Goal: Find specific page/section: Find specific page/section

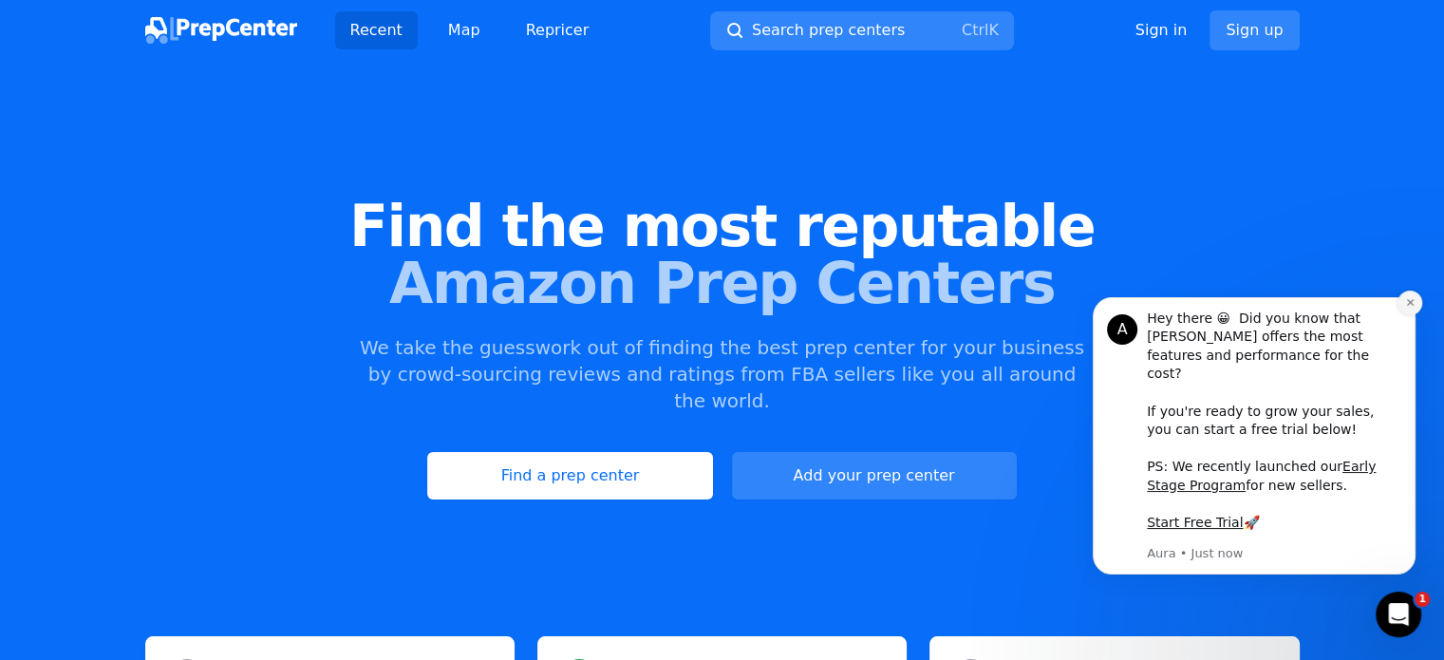
click at [1411, 306] on icon "Dismiss notification" at bounding box center [1409, 302] width 7 height 7
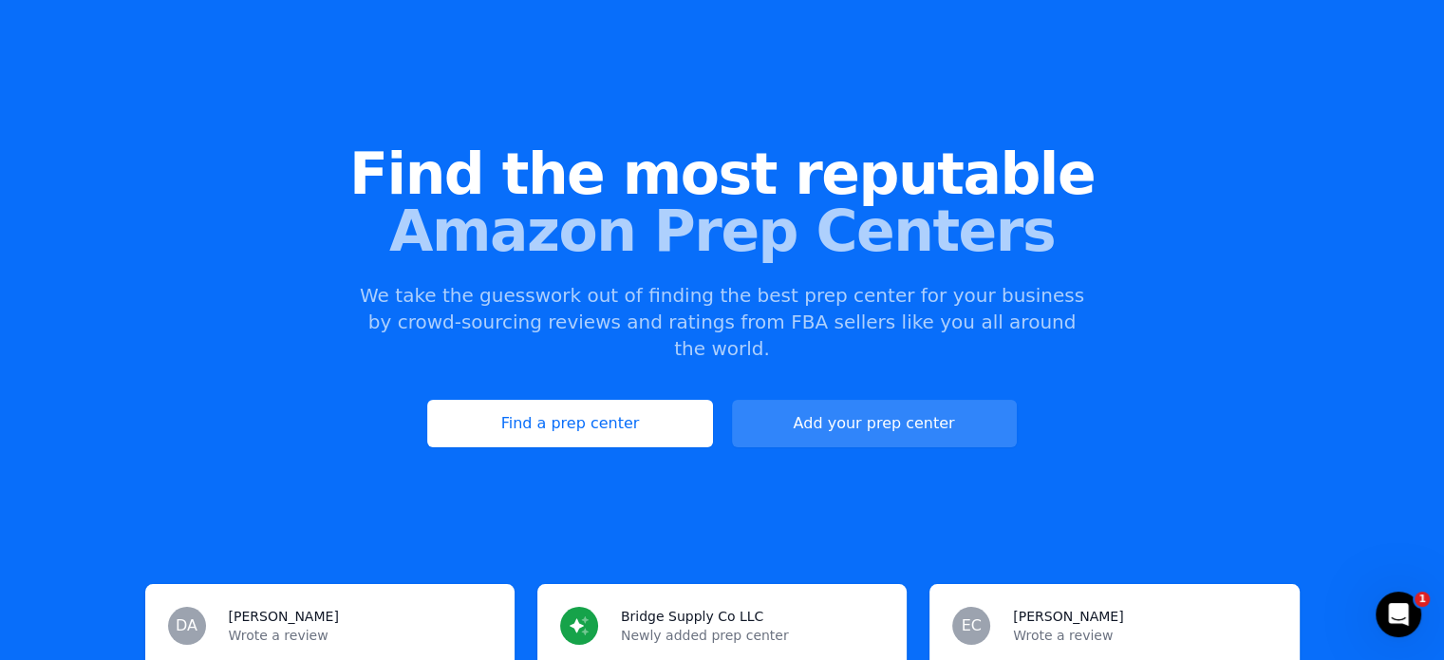
scroll to position [190, 0]
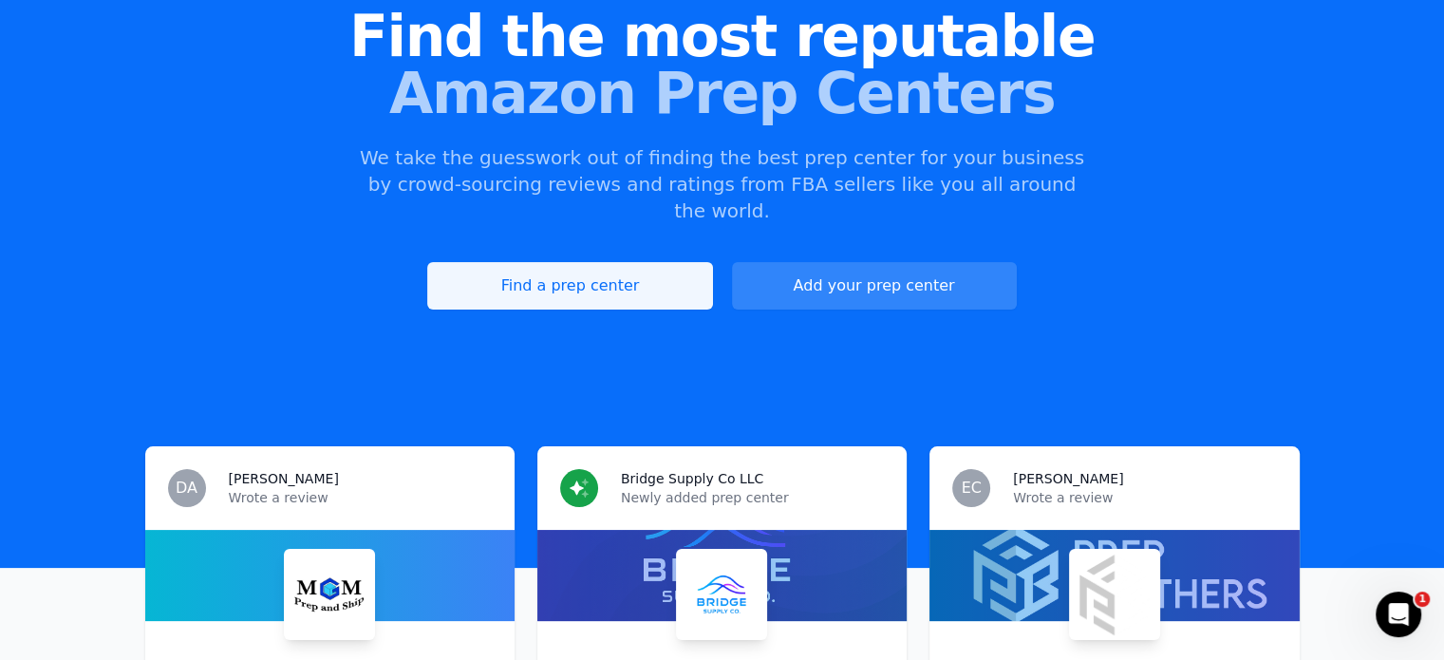
click at [592, 262] on link "Find a prep center" at bounding box center [569, 285] width 285 height 47
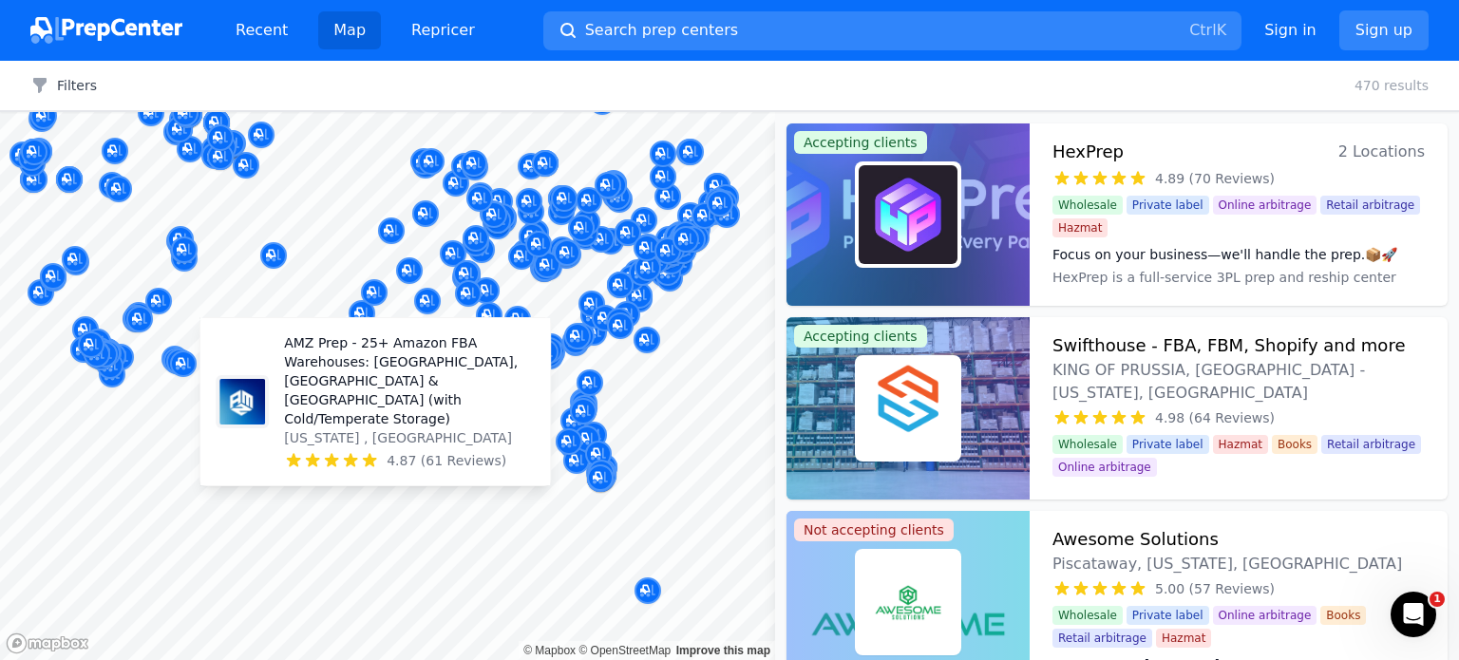
click at [314, 389] on body "Recent Map Repricer Search prep centers Ctrl K Open main menu Sign in Sign up F…" at bounding box center [729, 330] width 1459 height 660
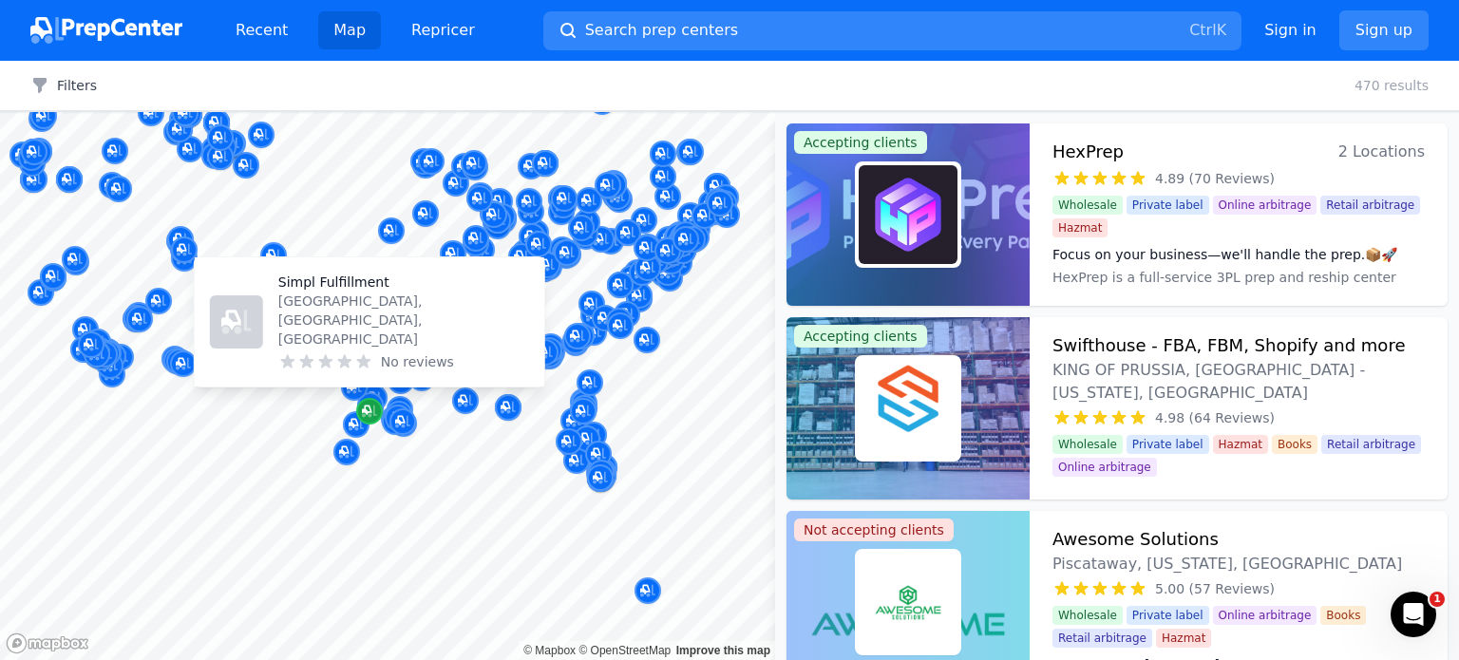
click at [367, 412] on icon "Map marker" at bounding box center [366, 409] width 9 height 9
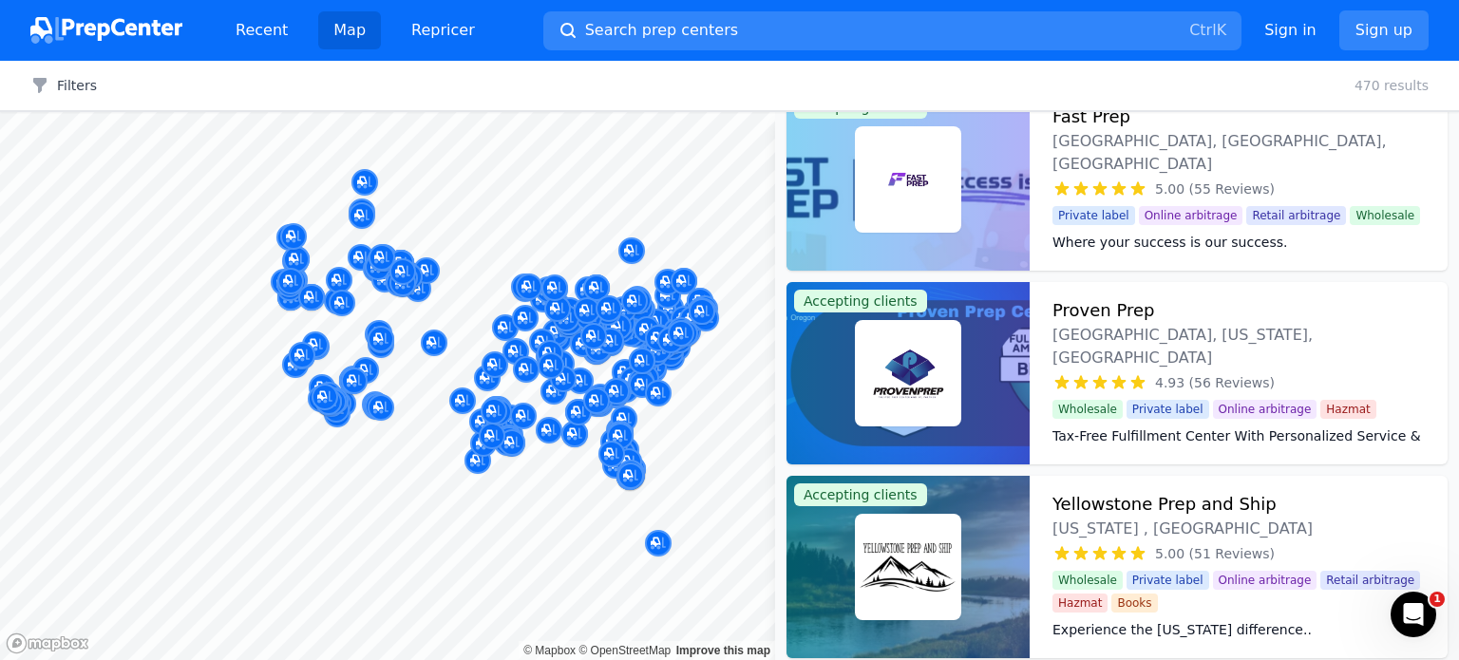
scroll to position [886, 0]
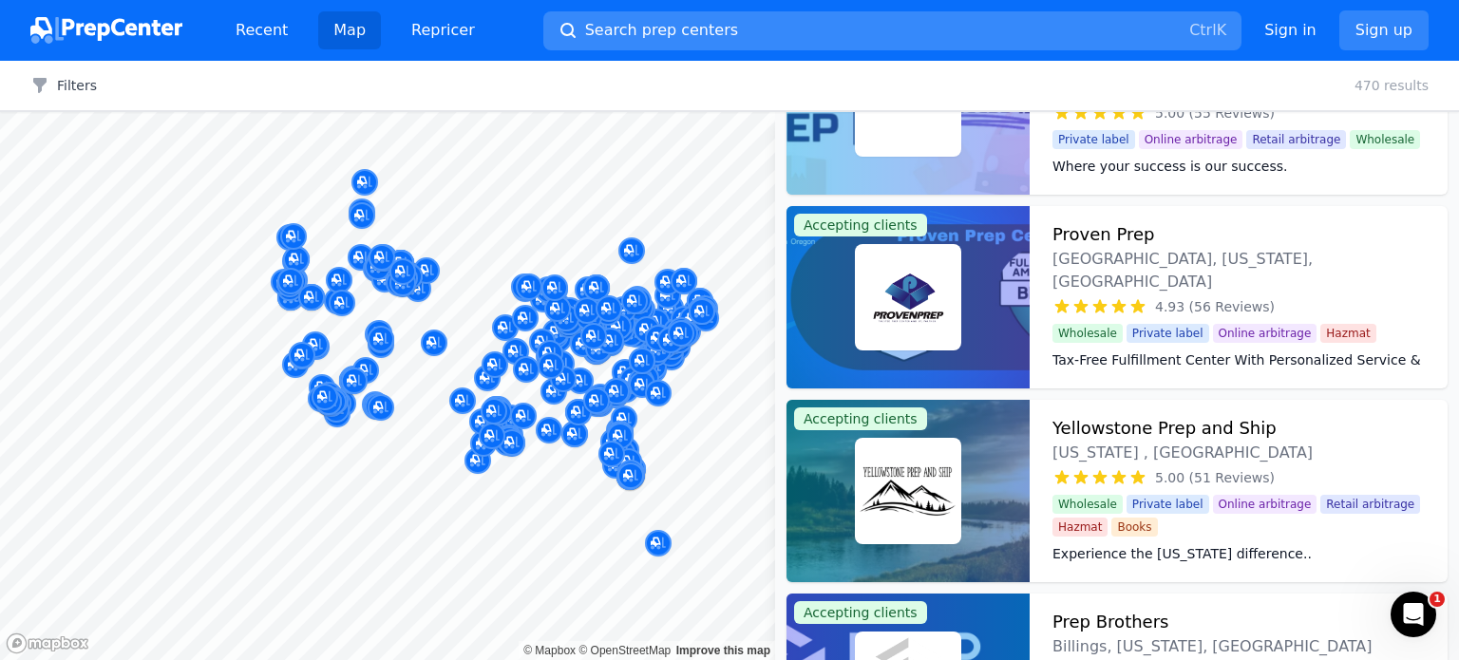
click at [619, 30] on span "Search prep centers" at bounding box center [661, 30] width 153 height 23
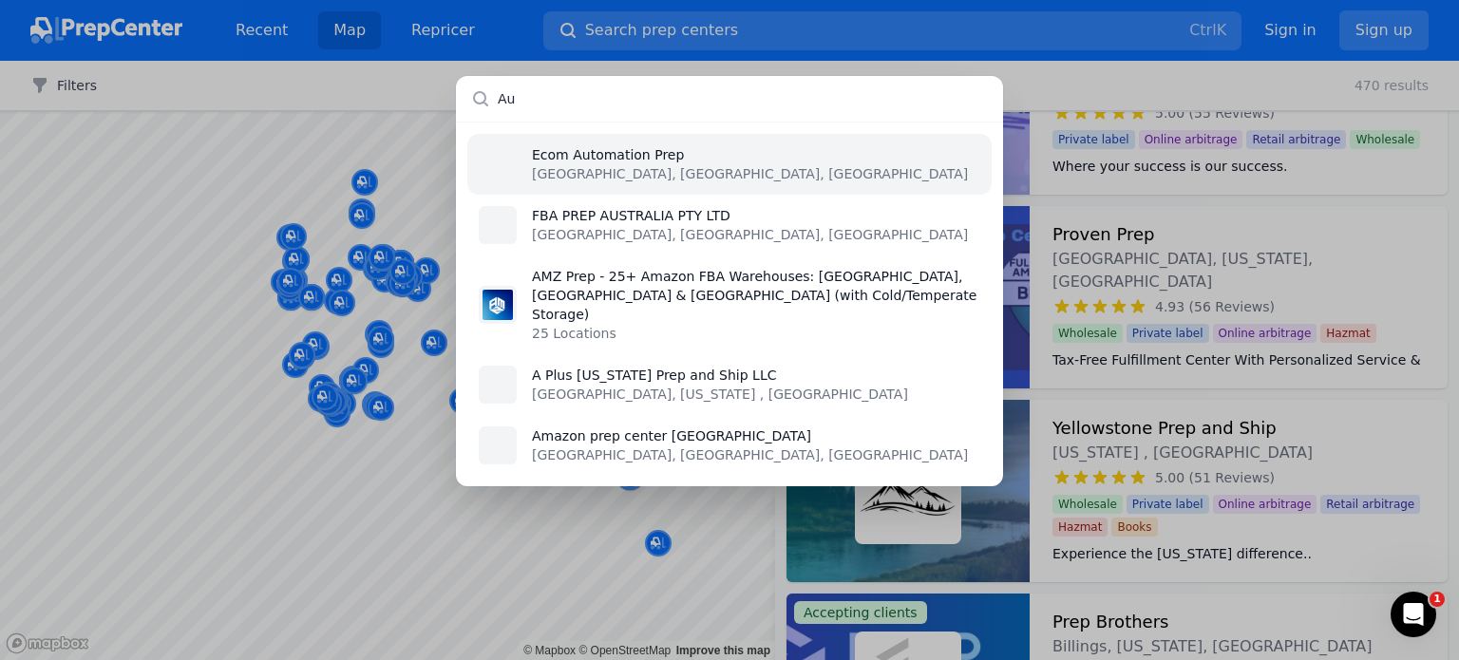
type input "A"
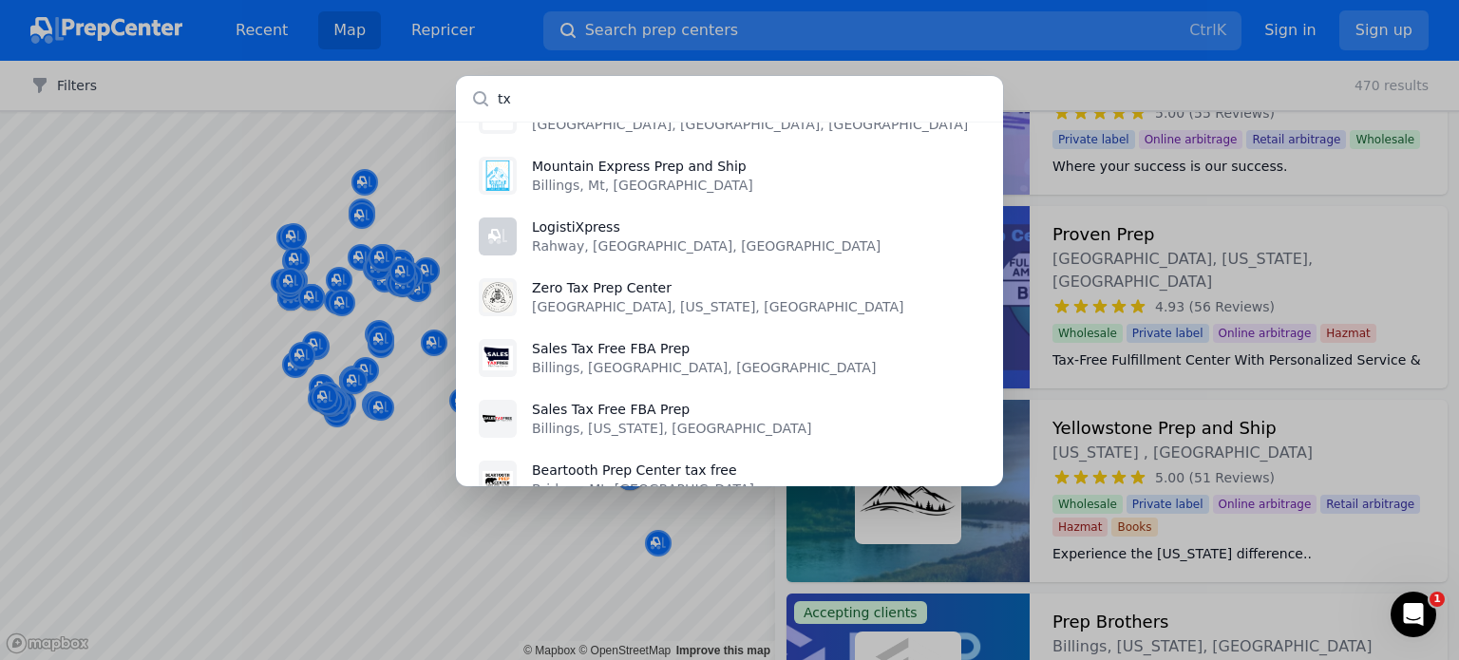
scroll to position [0, 0]
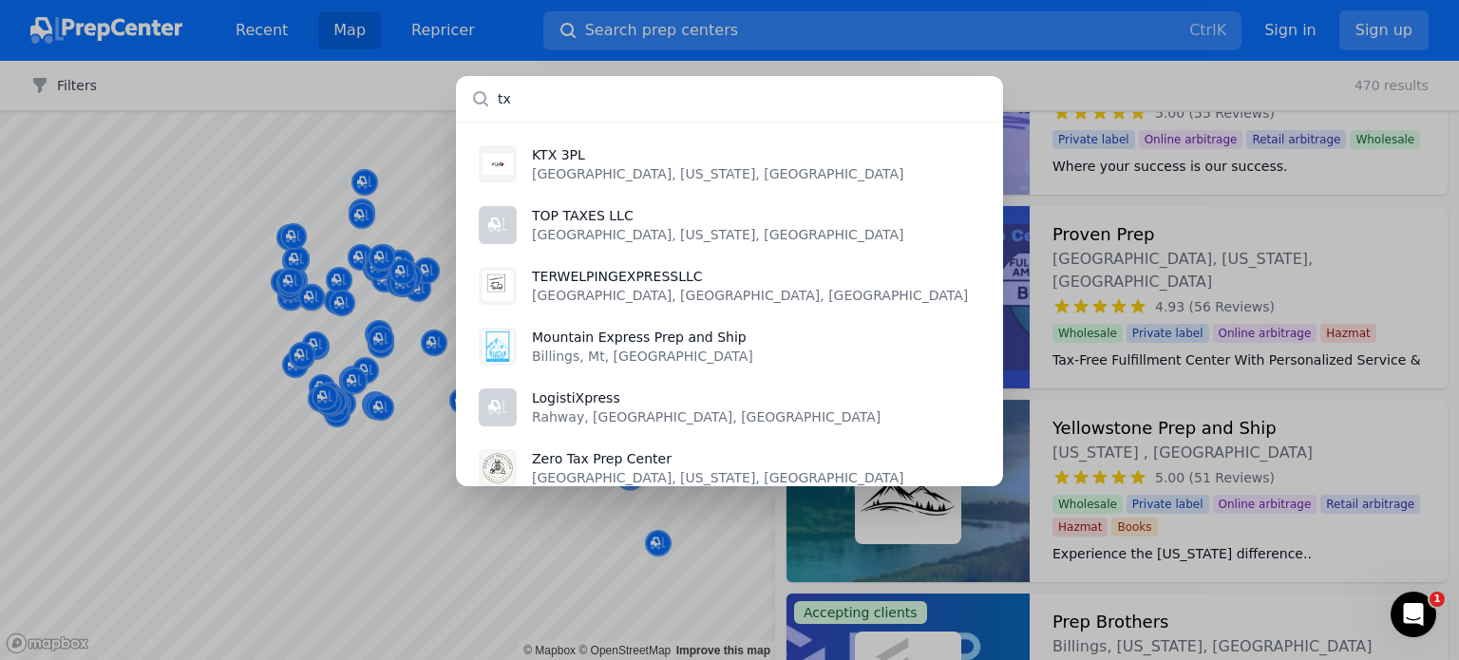
drag, startPoint x: 548, startPoint y: 102, endPoint x: 488, endPoint y: 103, distance: 59.8
click at [488, 103] on input "tx" at bounding box center [729, 99] width 547 height 46
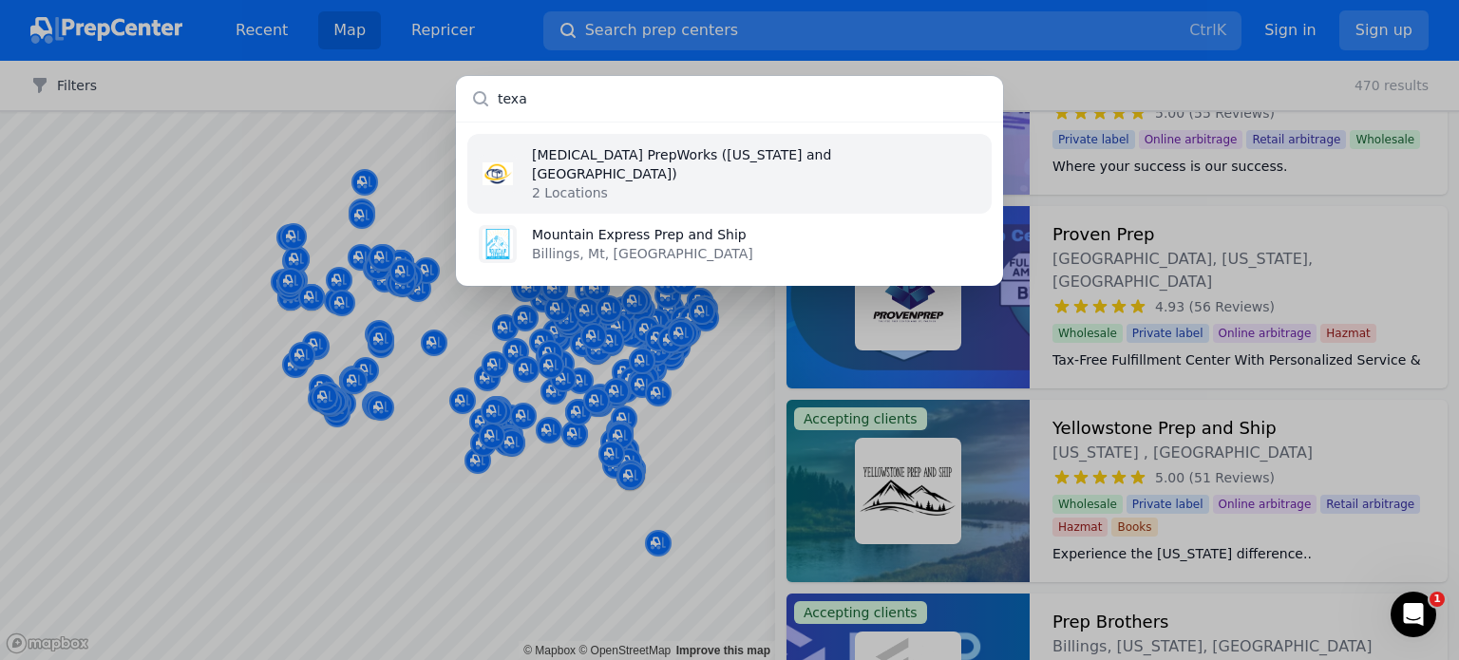
type input "[US_STATE]"
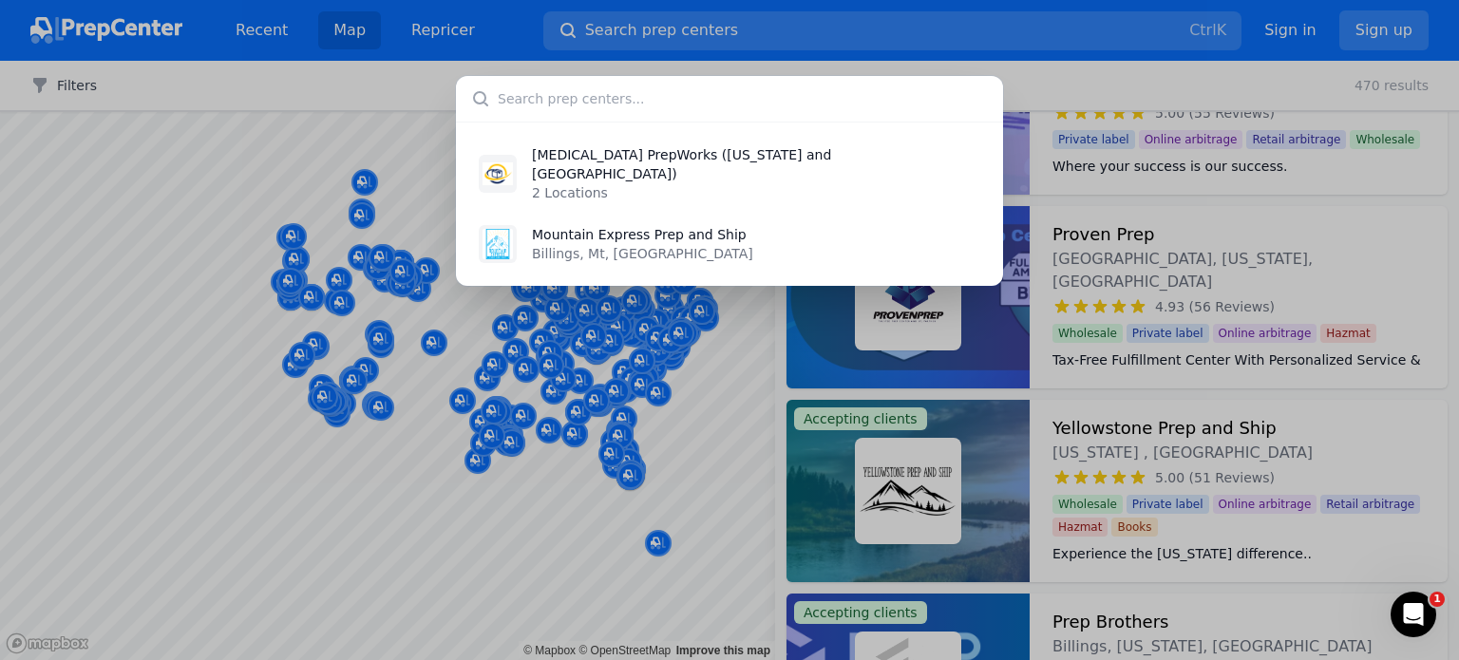
click at [1142, 63] on div "[MEDICAL_DATA] PrepWorks ([US_STATE] and [GEOGRAPHIC_DATA]) 2 Locations Mountai…" at bounding box center [729, 330] width 1459 height 660
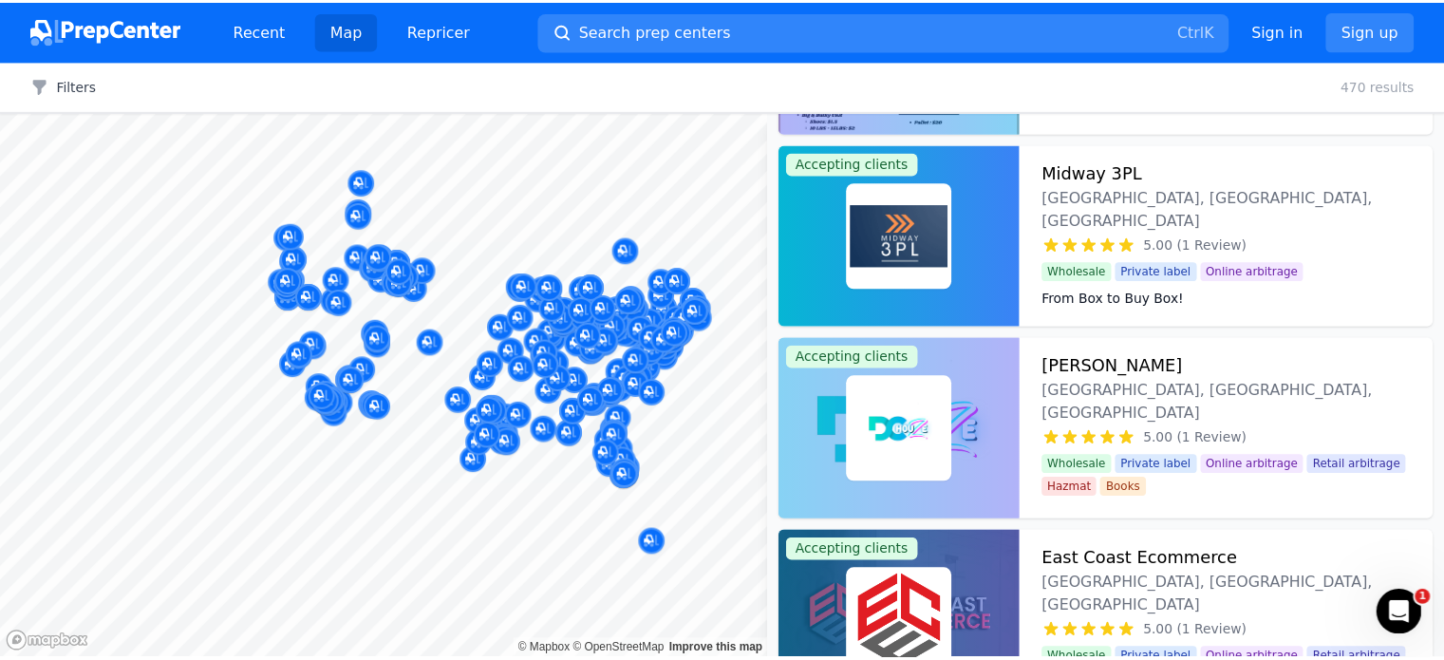
scroll to position [18292, 0]
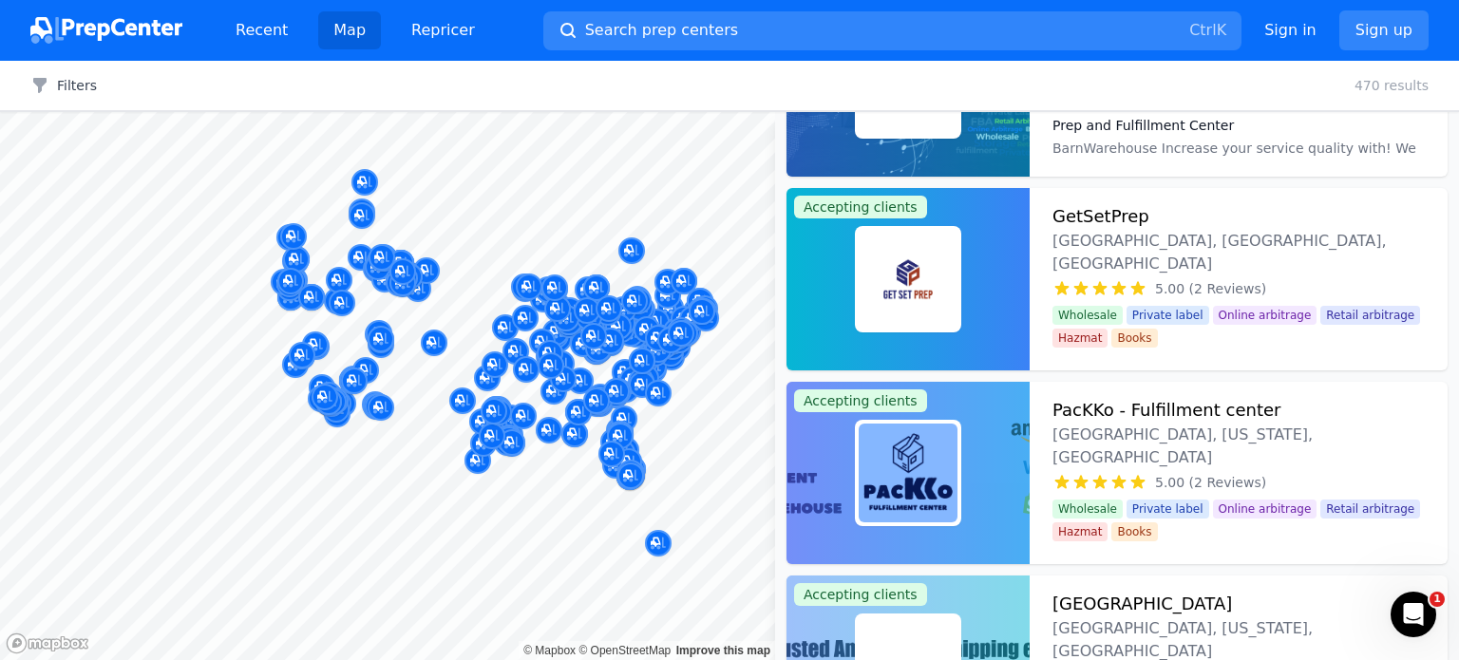
click at [106, 26] on img at bounding box center [106, 30] width 152 height 27
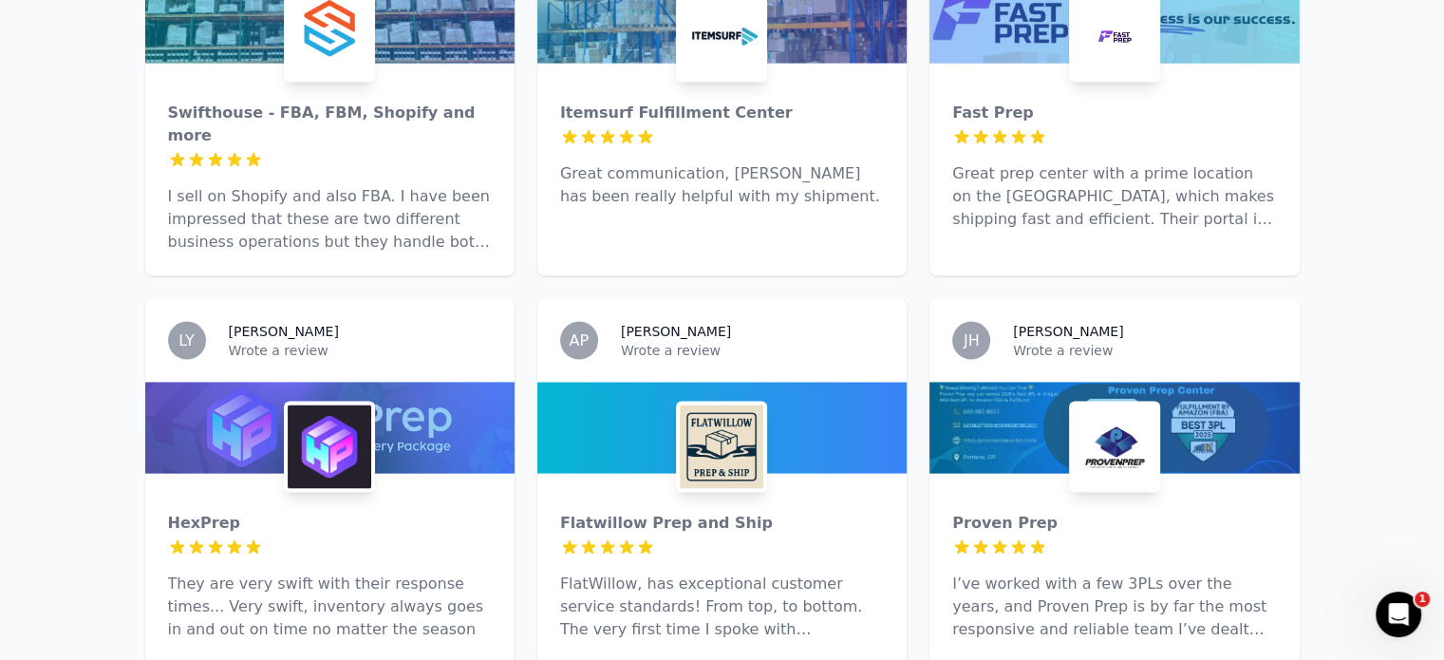
scroll to position [3703, 0]
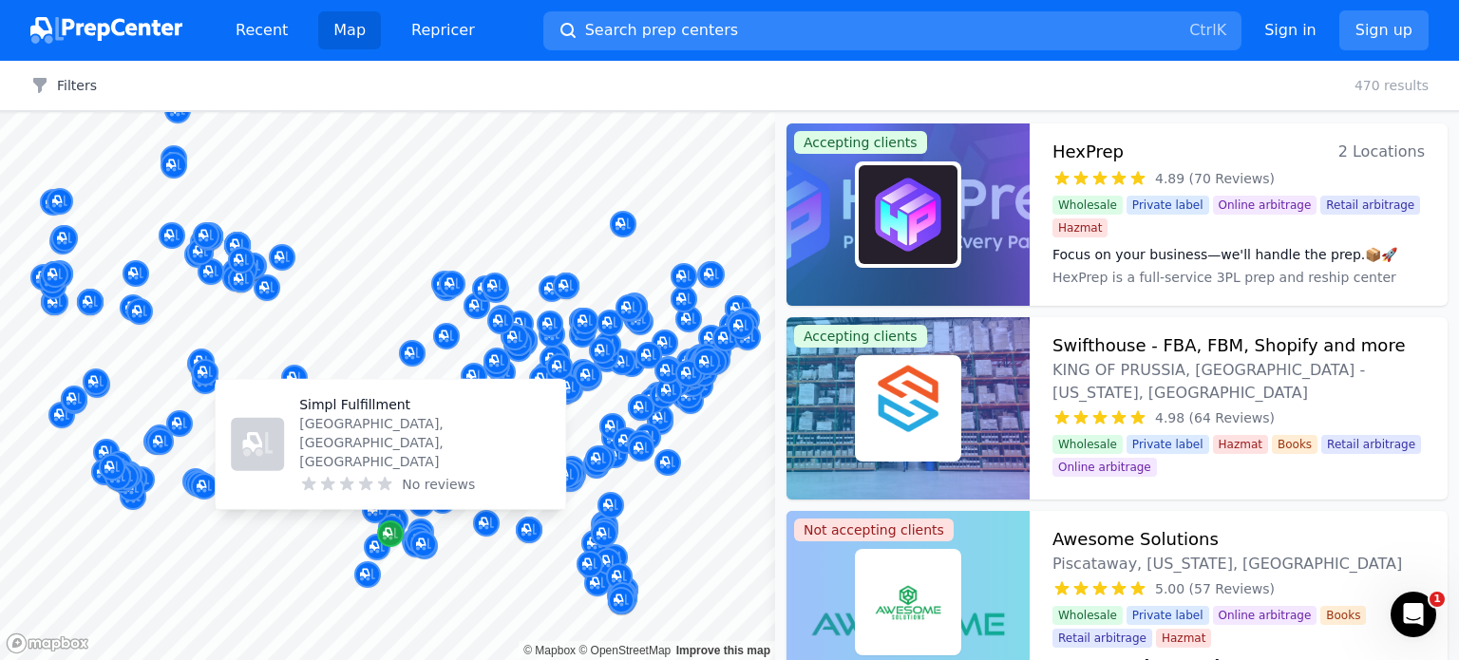
click at [392, 537] on icon "Map marker" at bounding box center [390, 533] width 15 height 19
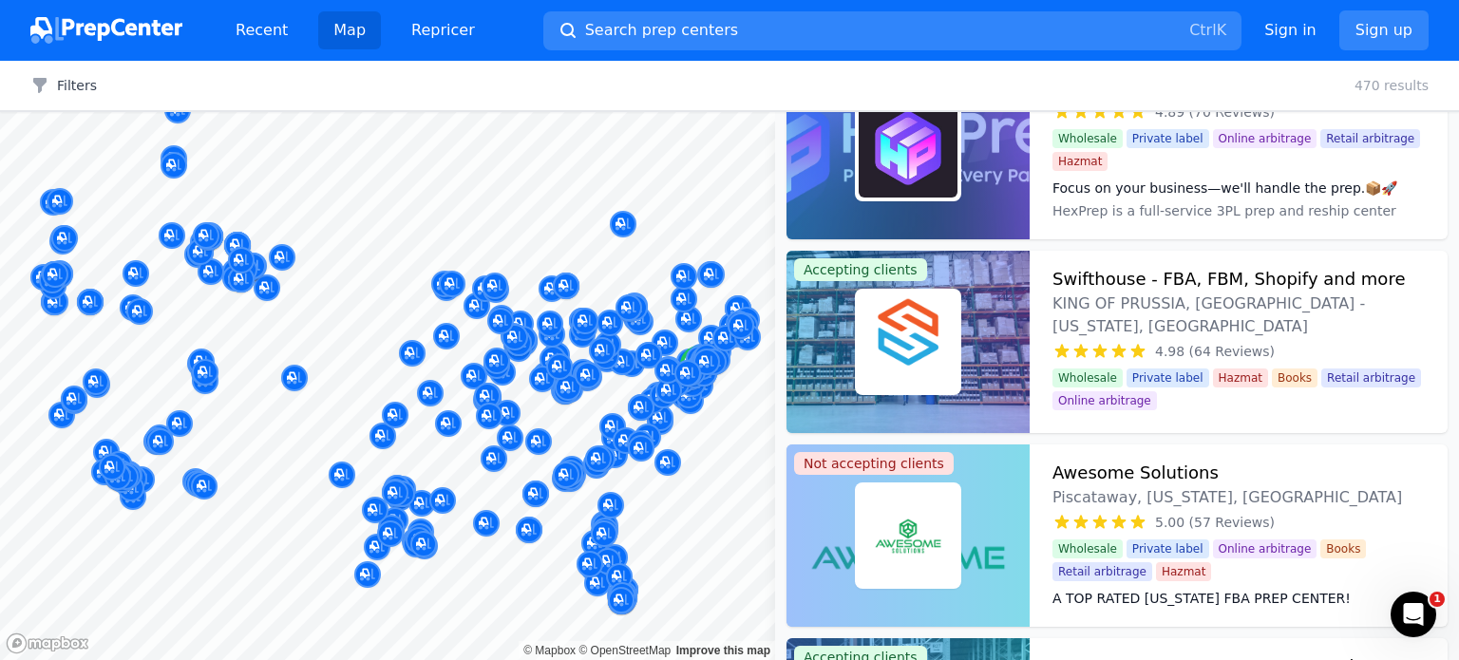
scroll to position [190, 0]
